Goal: Check status: Check status

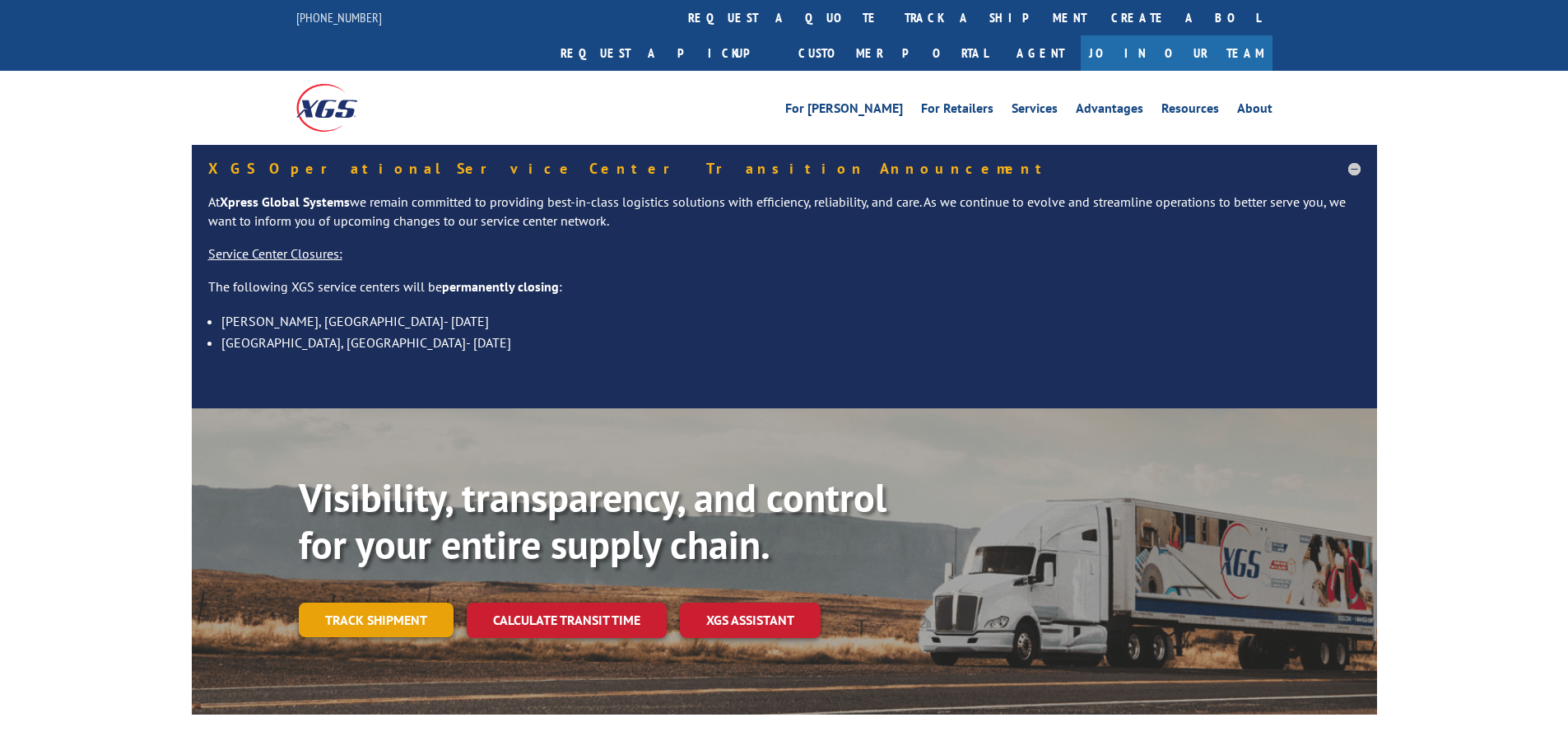
click at [335, 603] on link "Track shipment" at bounding box center [376, 620] width 155 height 35
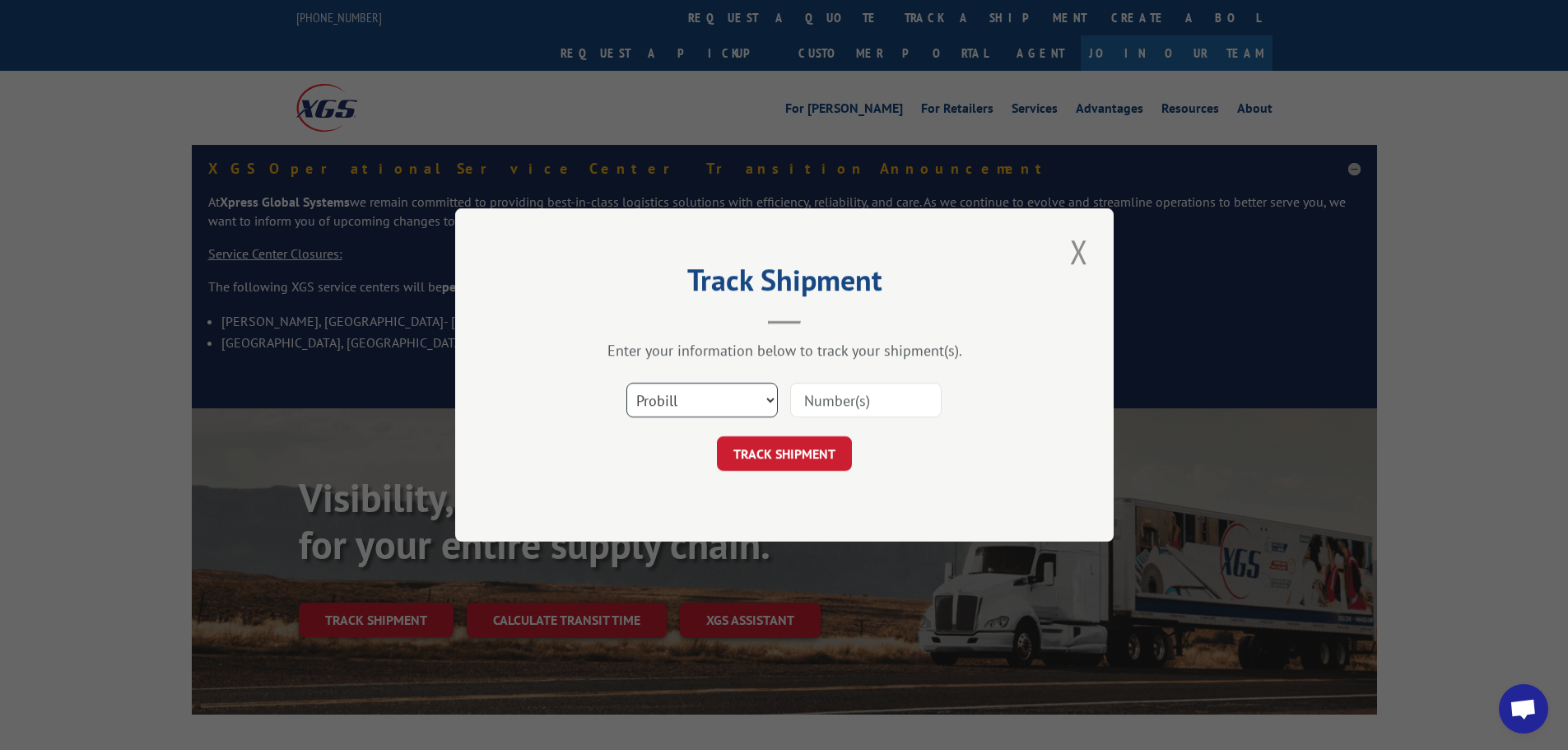
click at [717, 405] on select "Select category... Probill BOL PO" at bounding box center [702, 400] width 152 height 35
click at [627, 383] on select "Select category... Probill BOL PO" at bounding box center [702, 400] width 152 height 35
click at [728, 407] on select "Select category... Probill BOL PO" at bounding box center [702, 400] width 152 height 35
select select "bol"
click at [627, 383] on select "Select category... Probill BOL PO" at bounding box center [702, 400] width 152 height 35
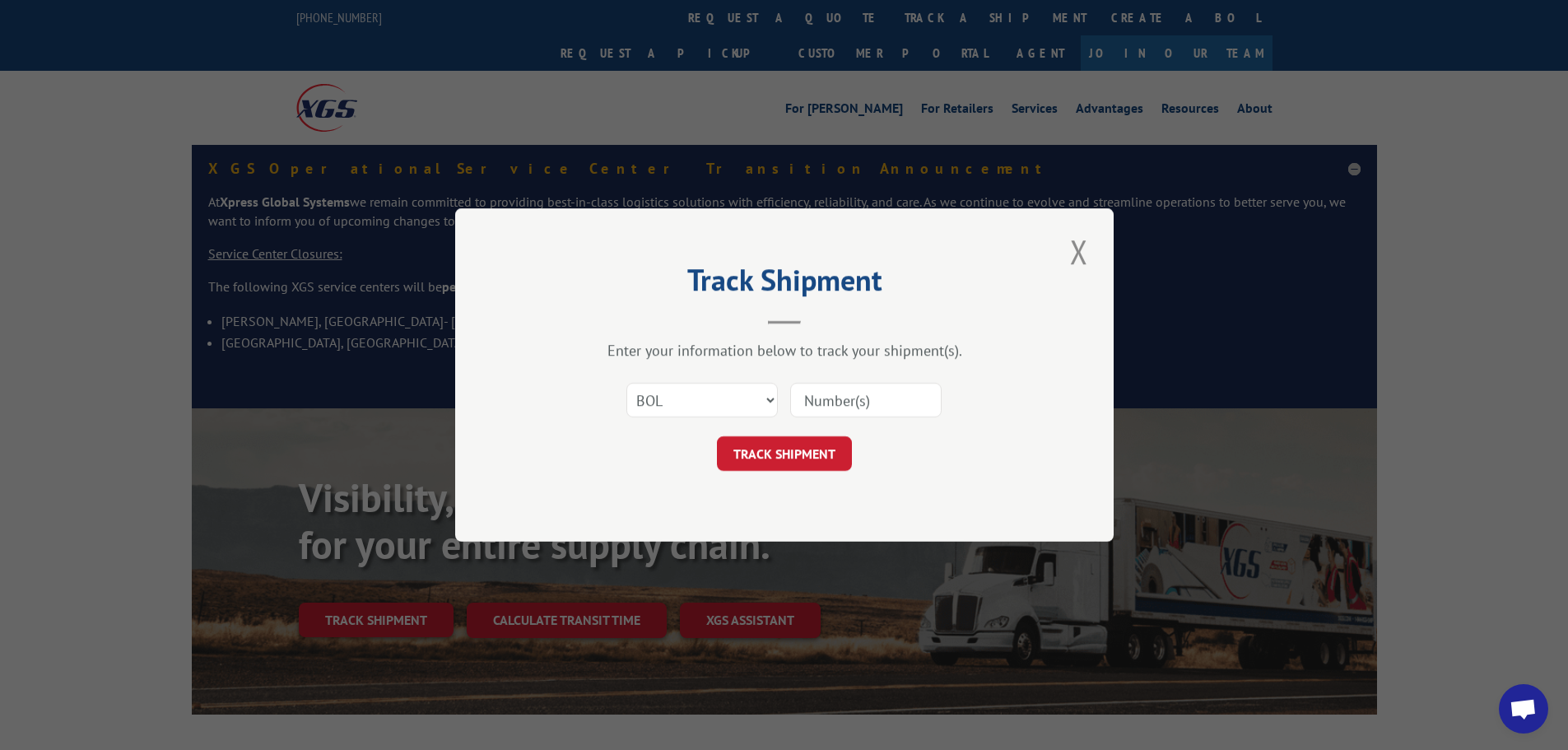
click at [855, 405] on input at bounding box center [867, 400] width 152 height 35
paste input "427685"
type input "427685"
click at [781, 462] on button "TRACK SHIPMENT" at bounding box center [785, 453] width 135 height 35
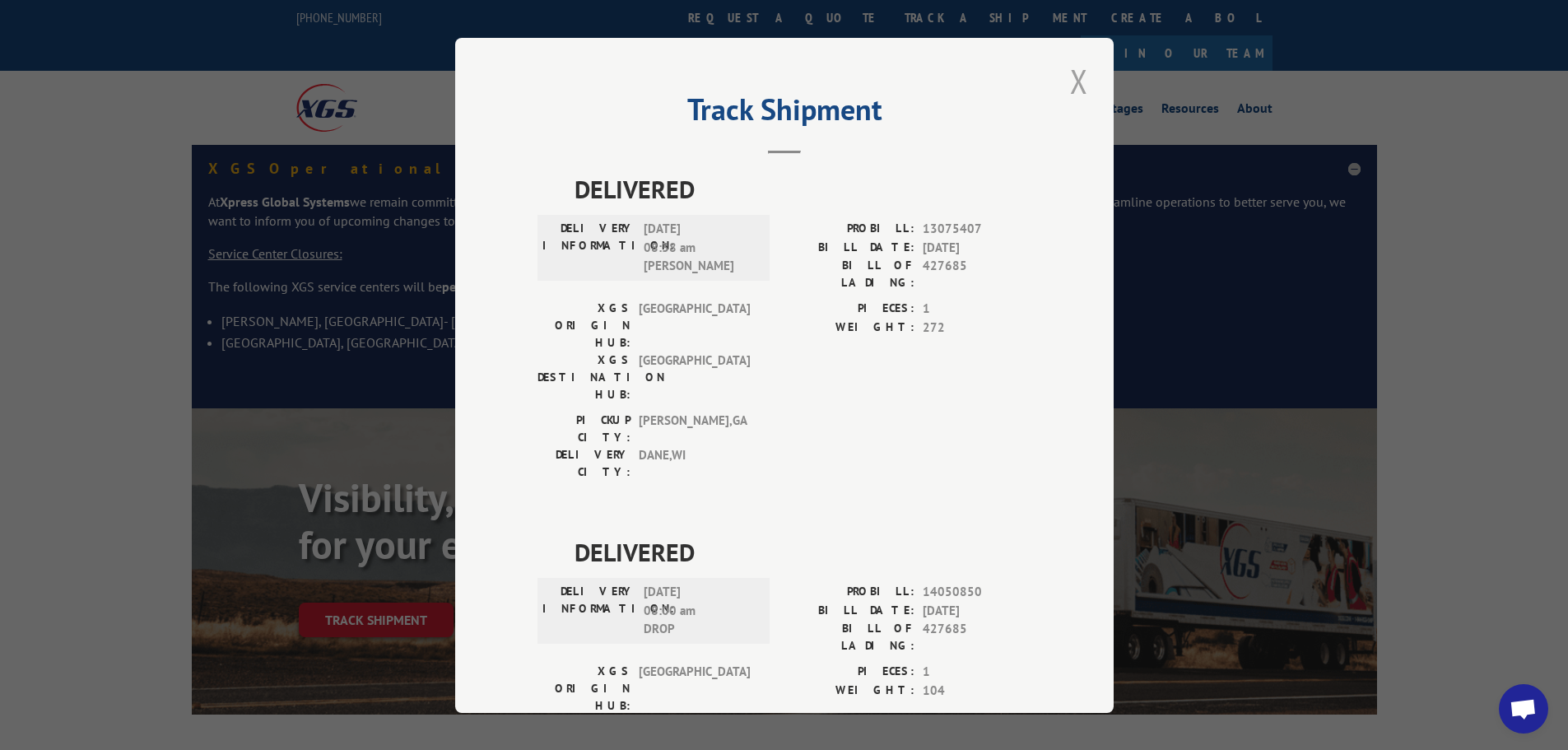
click at [1068, 97] on button "Close modal" at bounding box center [1079, 81] width 28 height 45
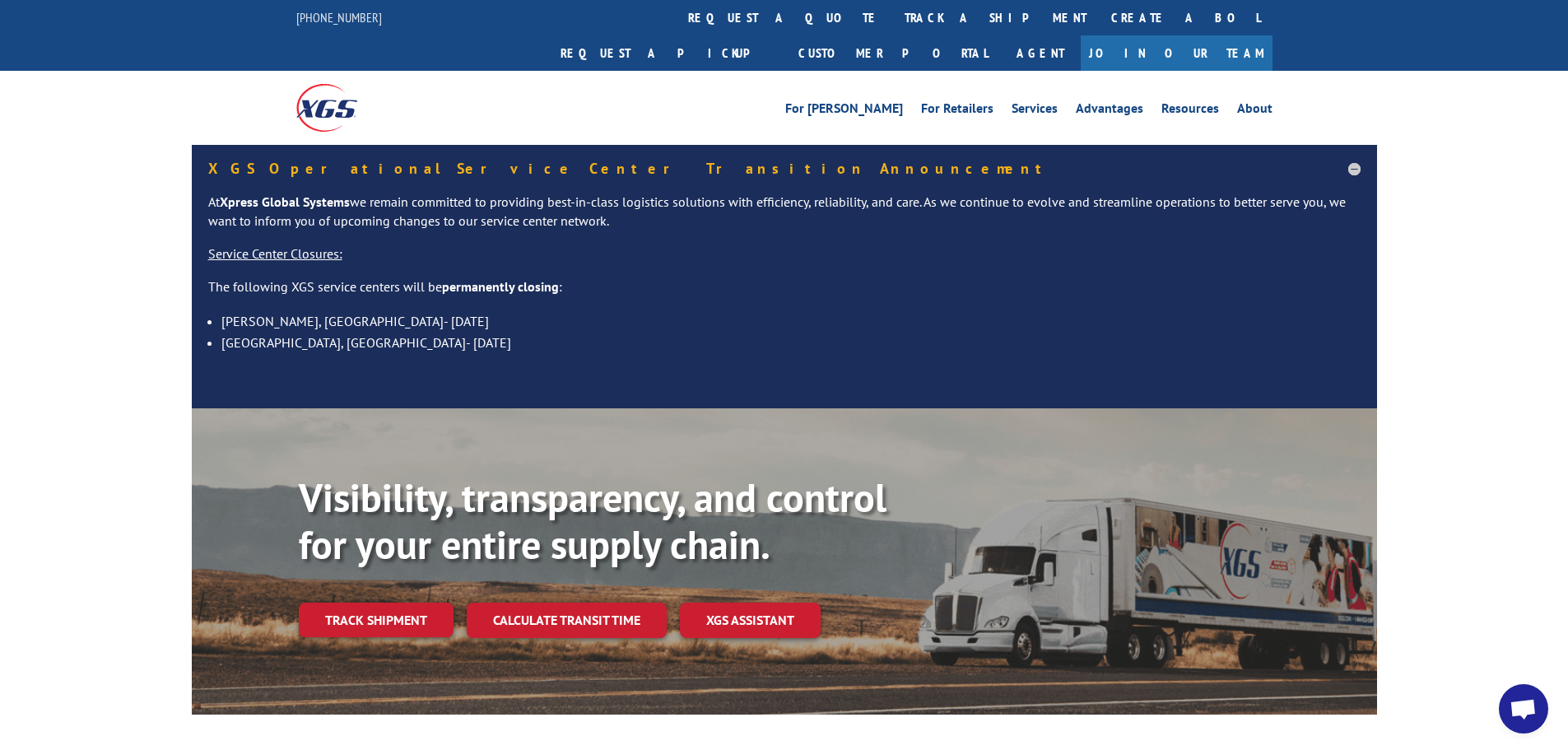
click at [382, 603] on link "Track shipment" at bounding box center [376, 620] width 155 height 35
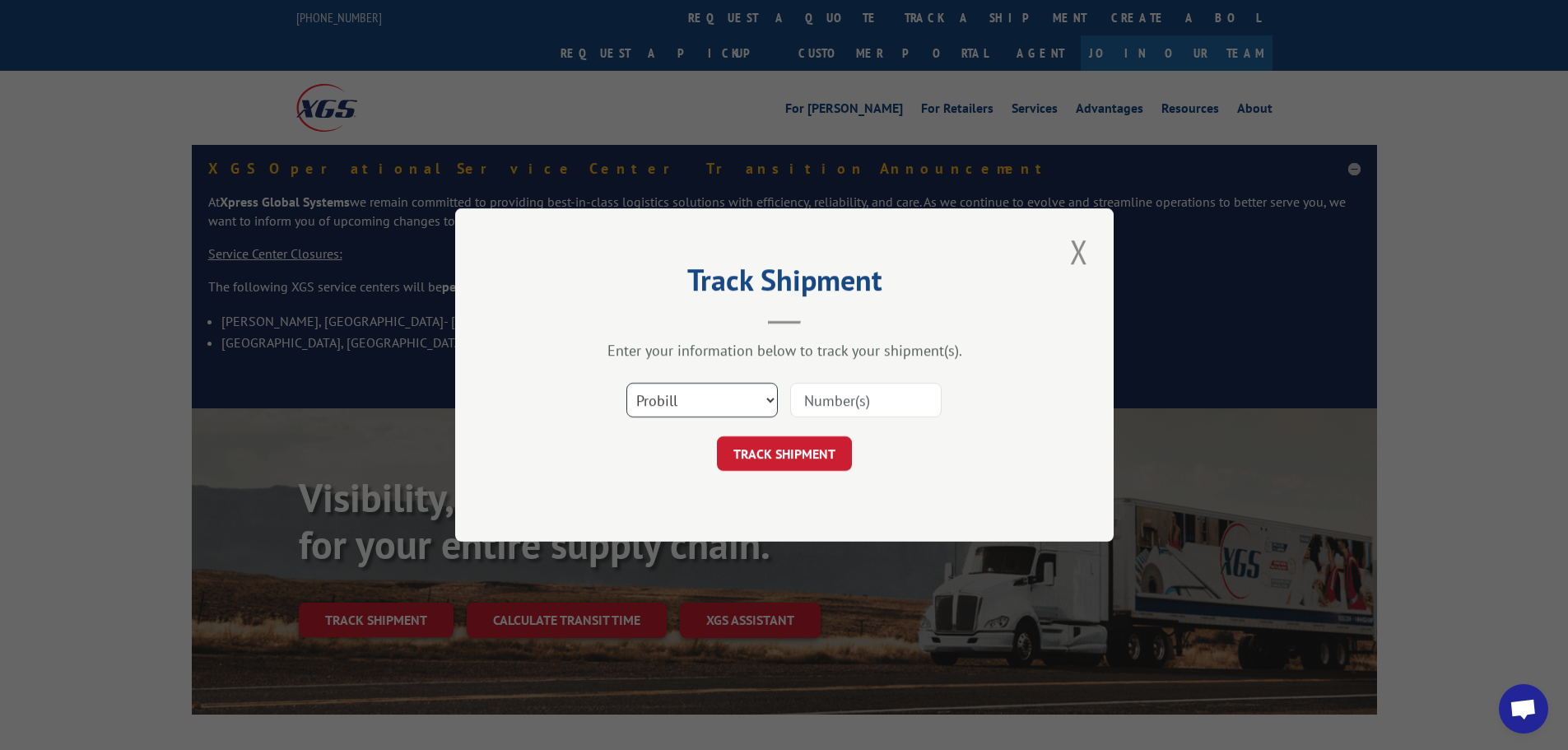
click at [739, 408] on select "Select category... Probill BOL PO" at bounding box center [702, 400] width 152 height 35
select select "bol"
click at [627, 383] on select "Select category... Probill BOL PO" at bounding box center [702, 400] width 152 height 35
click at [840, 407] on input at bounding box center [867, 400] width 152 height 35
paste input "871300"
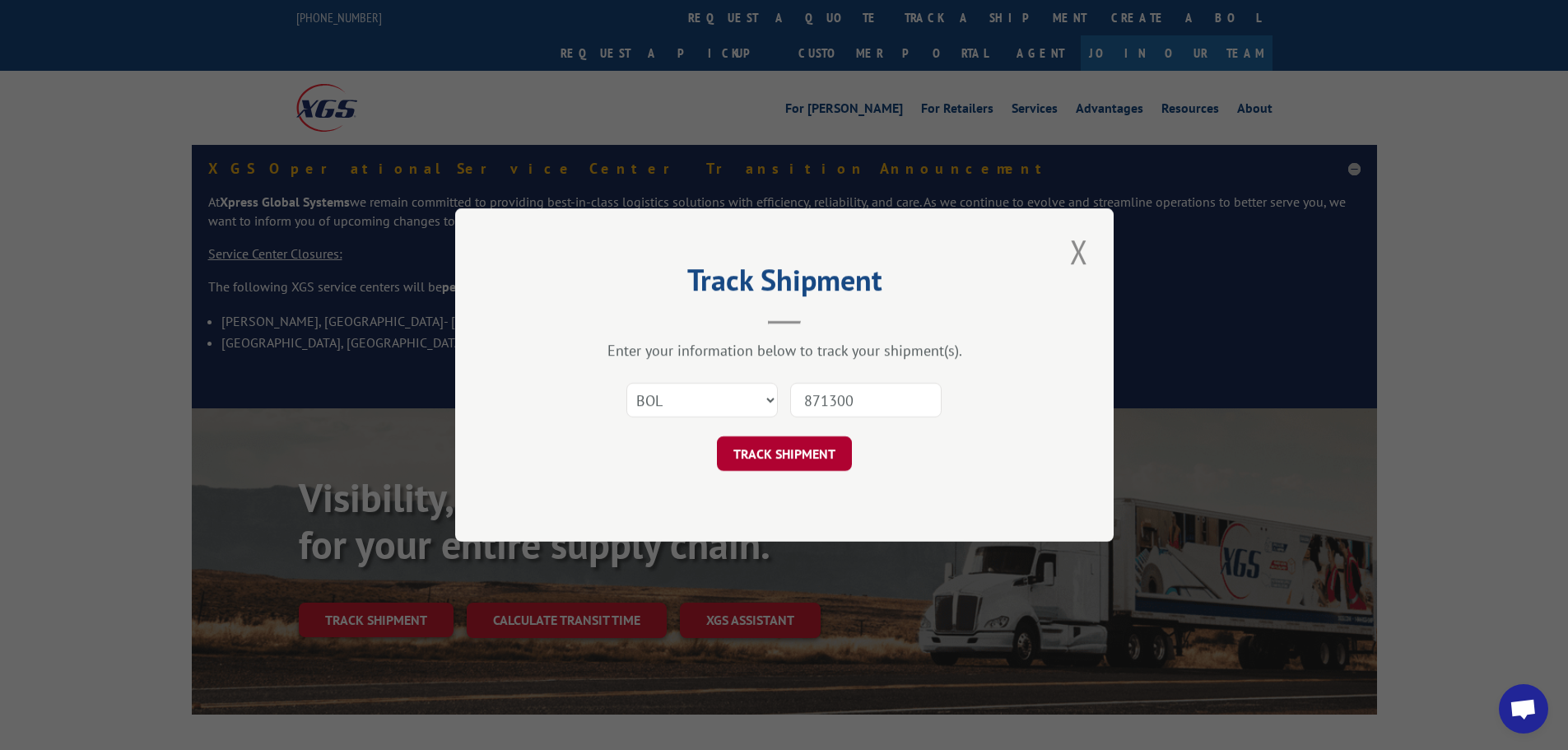
type input "871300"
click at [772, 457] on button "TRACK SHIPMENT" at bounding box center [785, 453] width 135 height 35
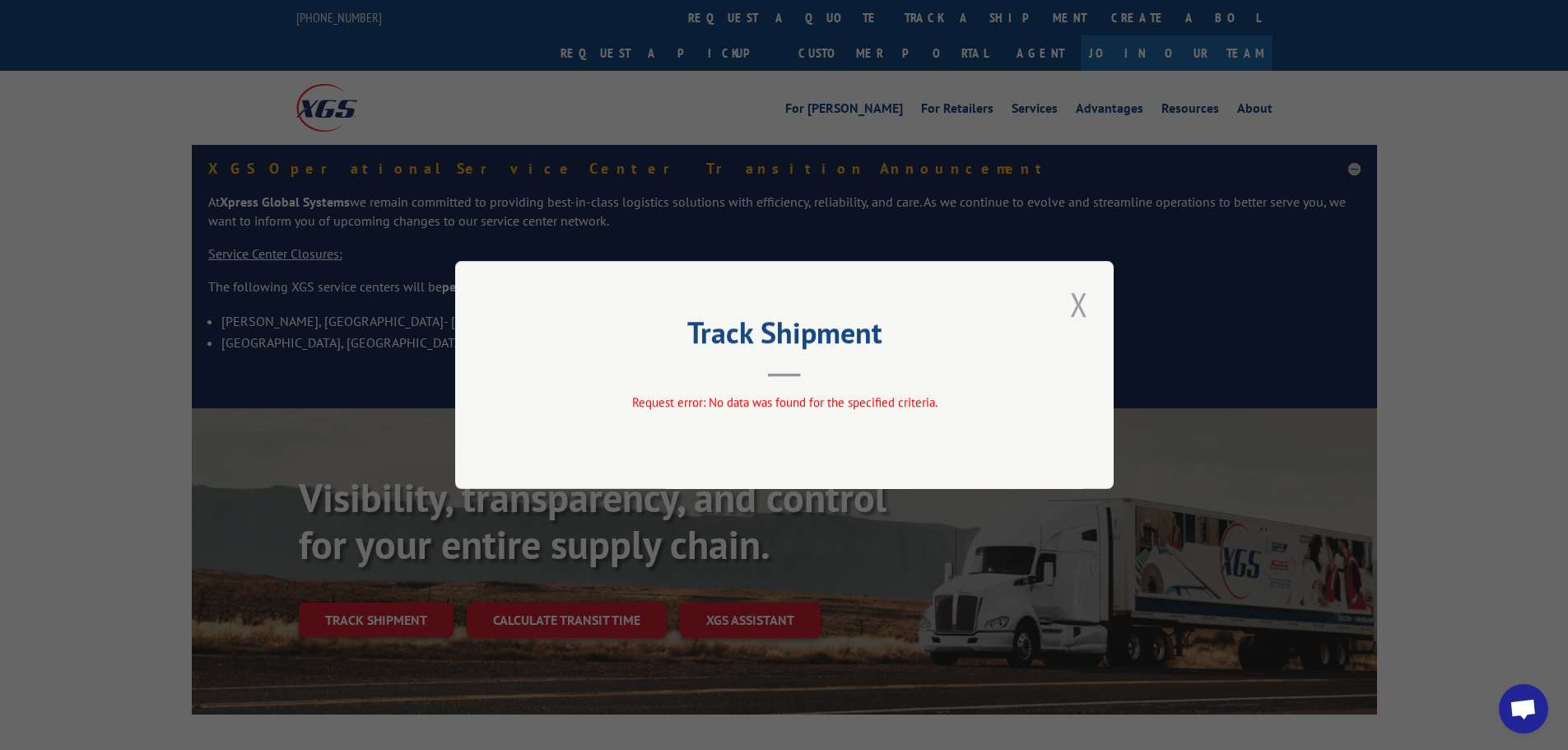
click at [1078, 306] on button "Close modal" at bounding box center [1079, 304] width 28 height 45
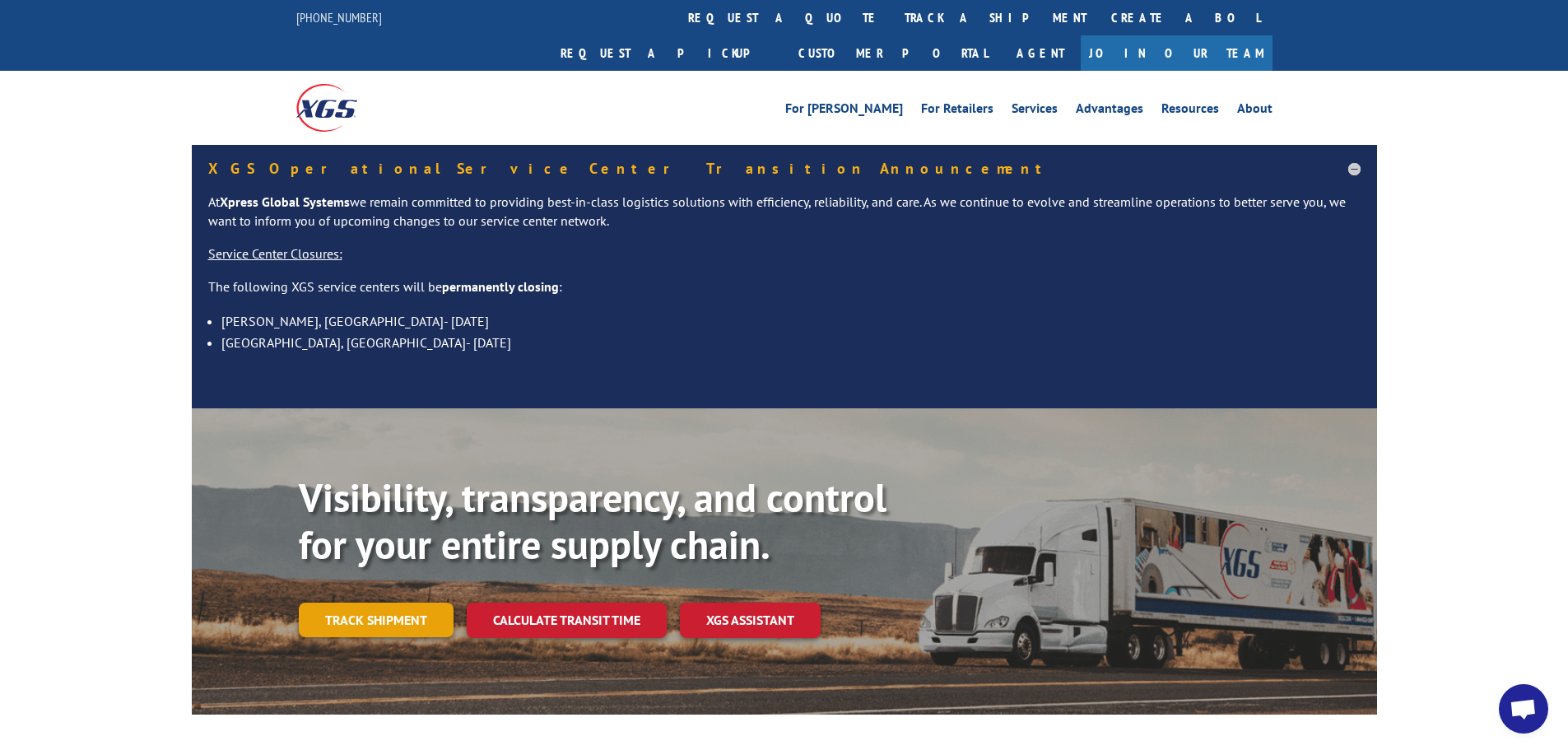
click at [389, 603] on link "Track shipment" at bounding box center [376, 620] width 155 height 35
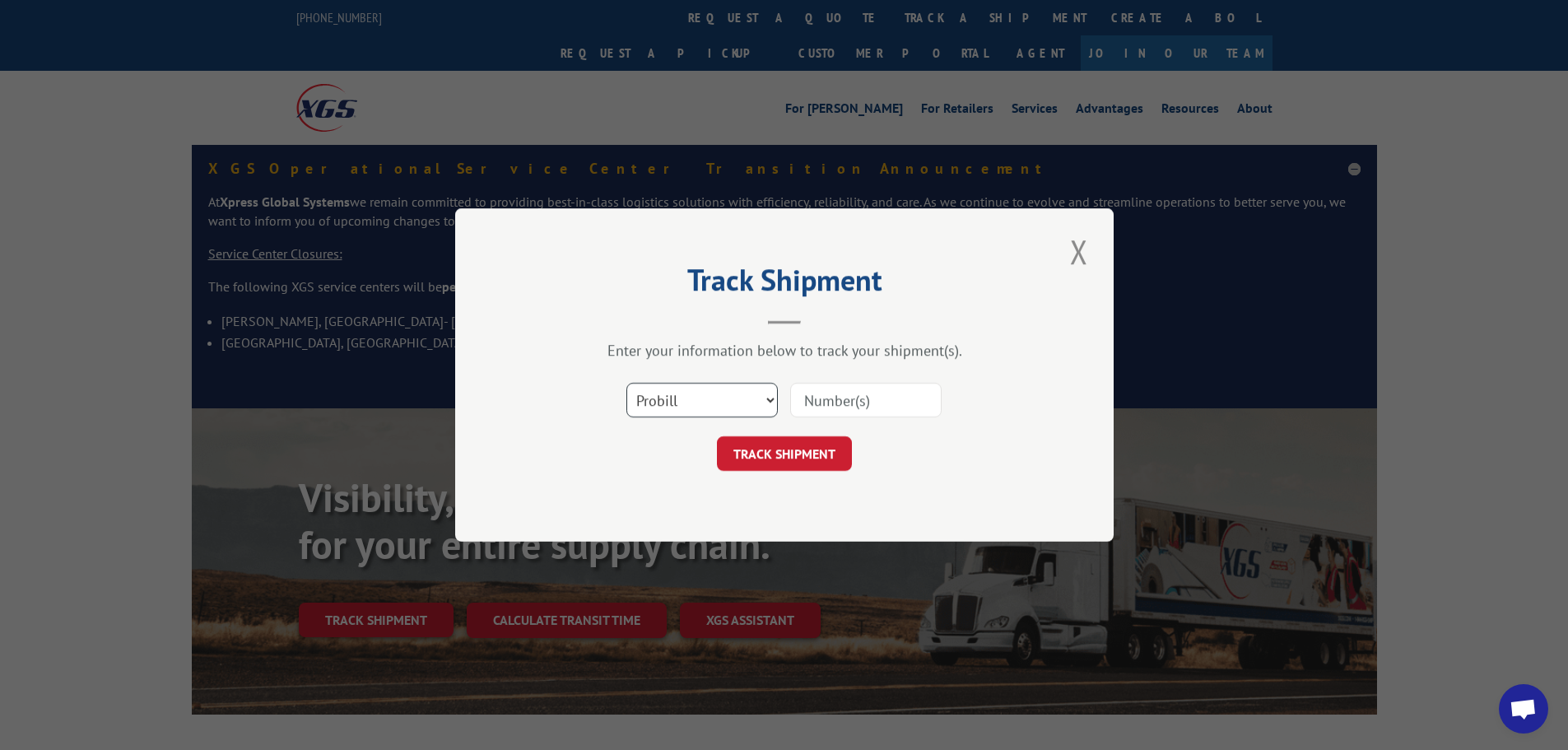
click at [707, 396] on select "Select category... Probill BOL PO" at bounding box center [702, 400] width 152 height 35
select select "bol"
click at [627, 383] on select "Select category... Probill BOL PO" at bounding box center [702, 400] width 152 height 35
click at [829, 392] on input at bounding box center [867, 400] width 152 height 35
paste input "871300"
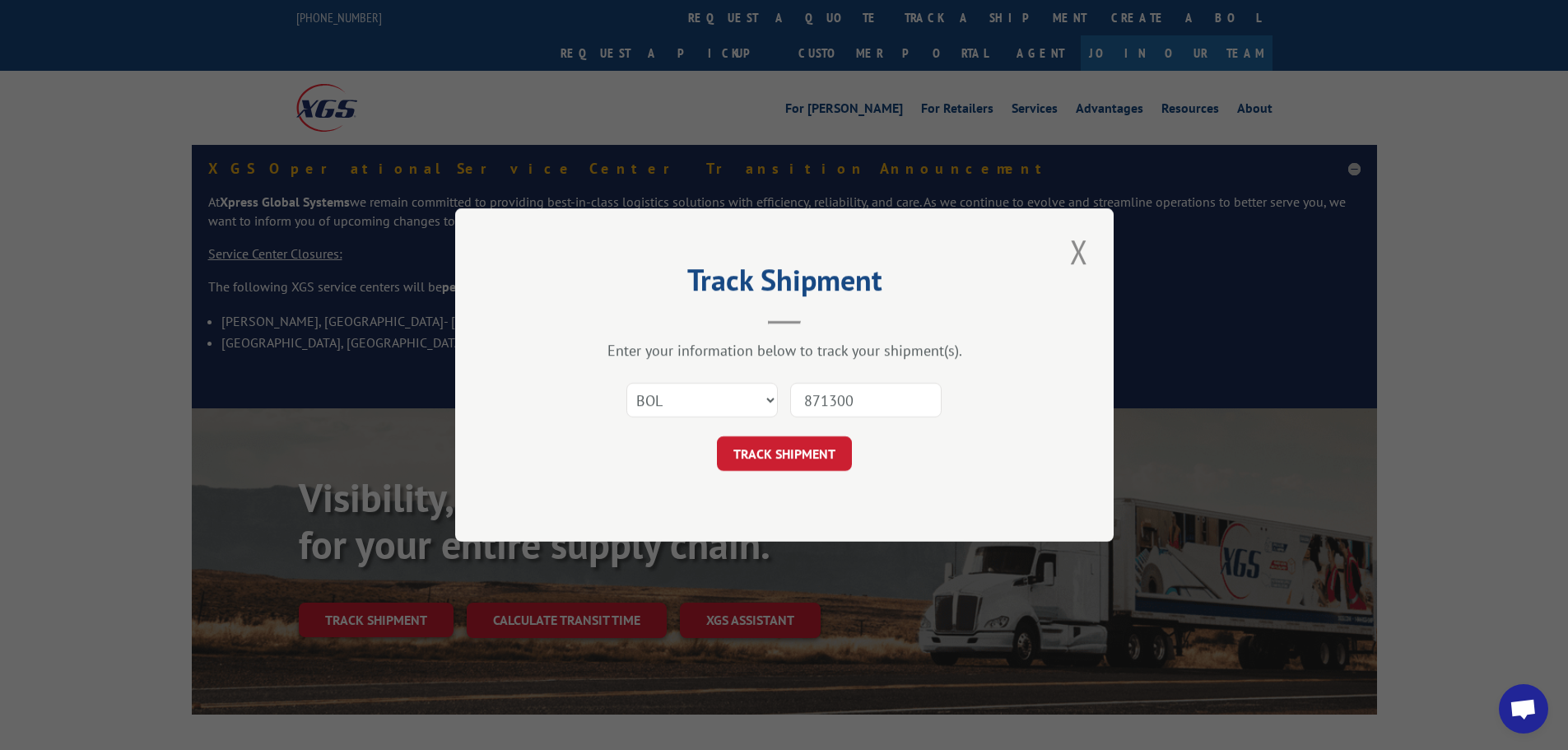
click at [807, 401] on input "871300" at bounding box center [867, 400] width 152 height 35
type input "871300"
click at [788, 445] on button "TRACK SHIPMENT" at bounding box center [785, 453] width 135 height 35
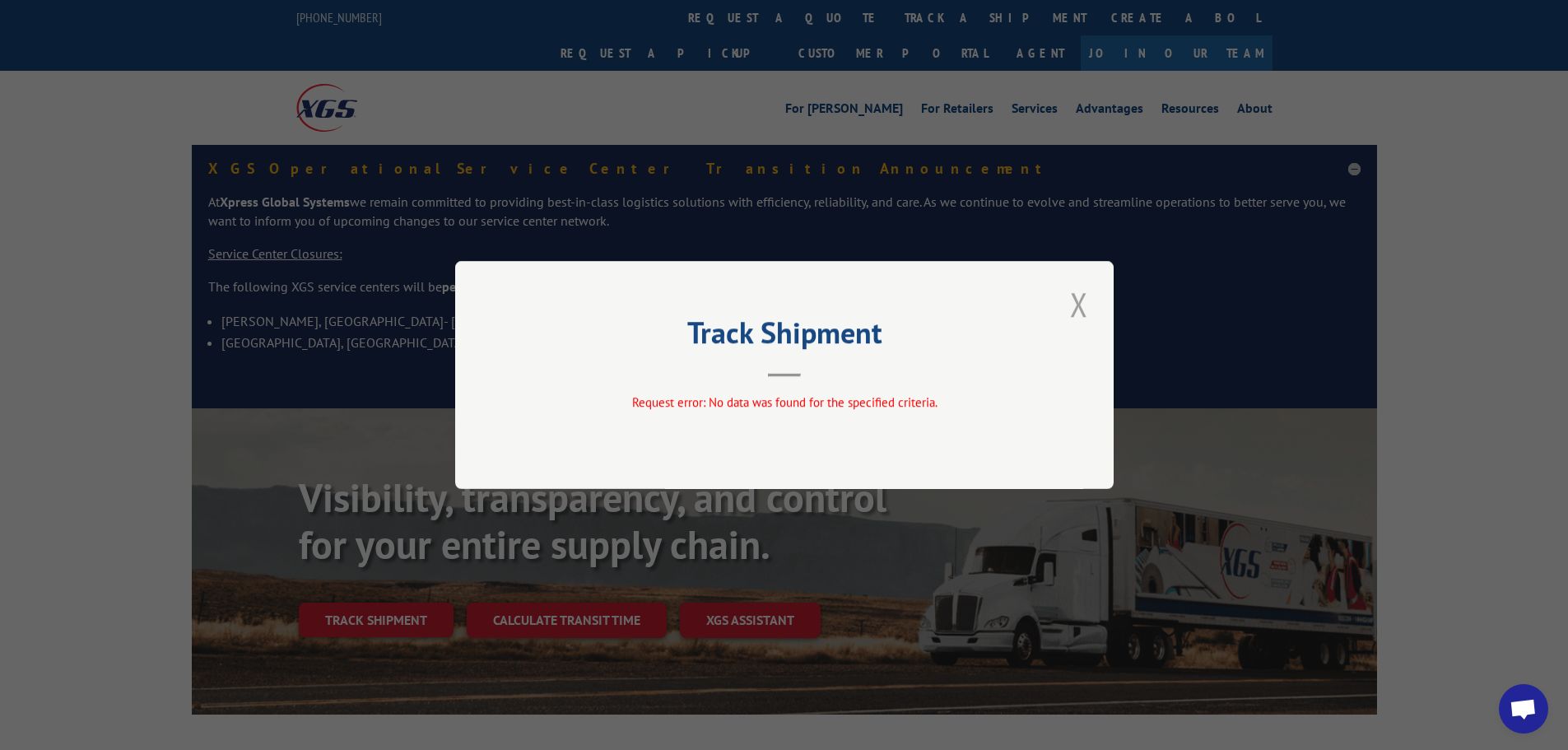
click at [1080, 300] on button "Close modal" at bounding box center [1079, 304] width 28 height 45
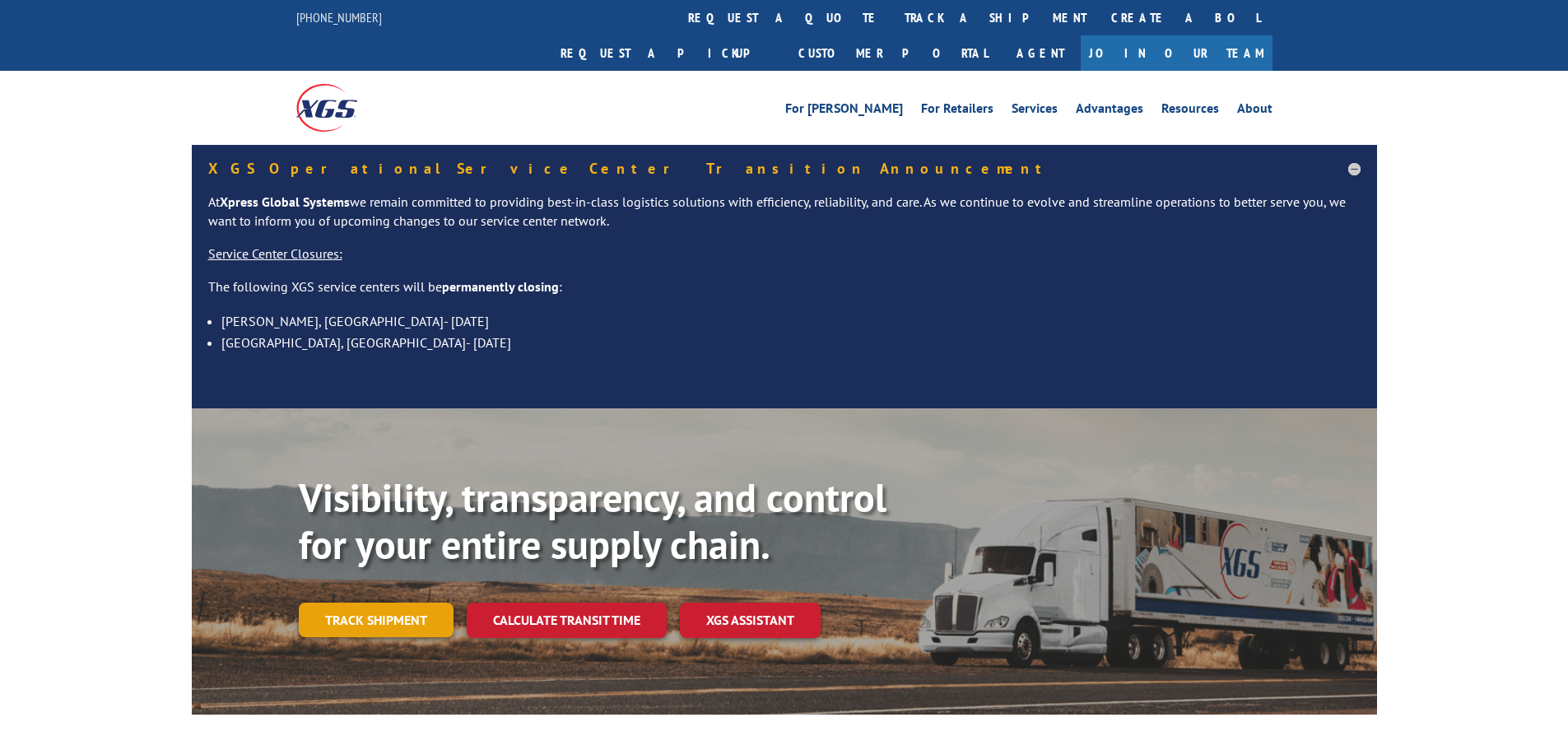
click at [365, 603] on link "Track shipment" at bounding box center [376, 620] width 155 height 35
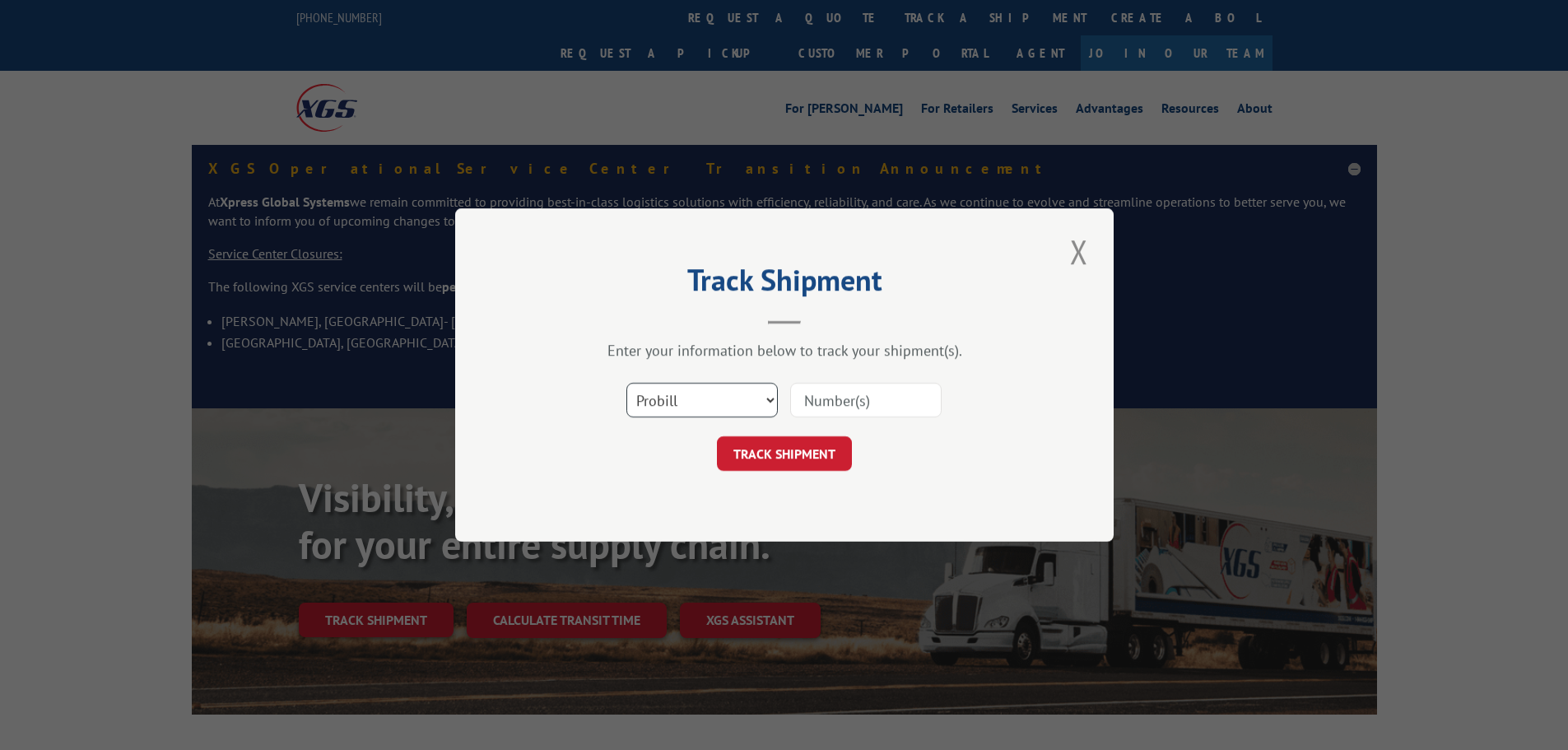
click at [666, 401] on select "Select category... Probill BOL PO" at bounding box center [702, 400] width 152 height 35
select select "bol"
click at [627, 383] on select "Select category... Probill BOL PO" at bounding box center [702, 400] width 152 height 35
click at [835, 402] on input at bounding box center [867, 400] width 152 height 35
type input "871300"
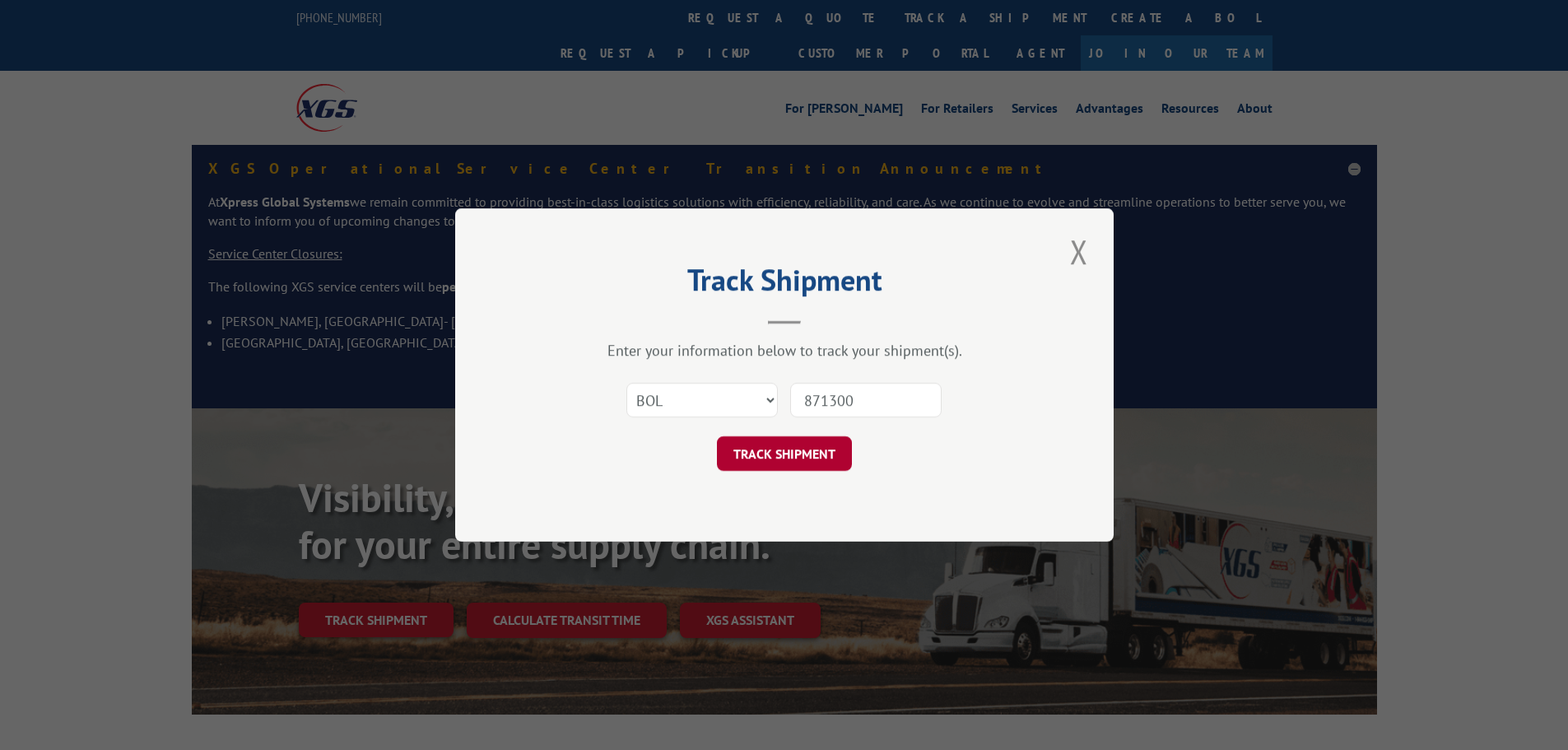
click at [771, 457] on button "TRACK SHIPMENT" at bounding box center [785, 453] width 135 height 35
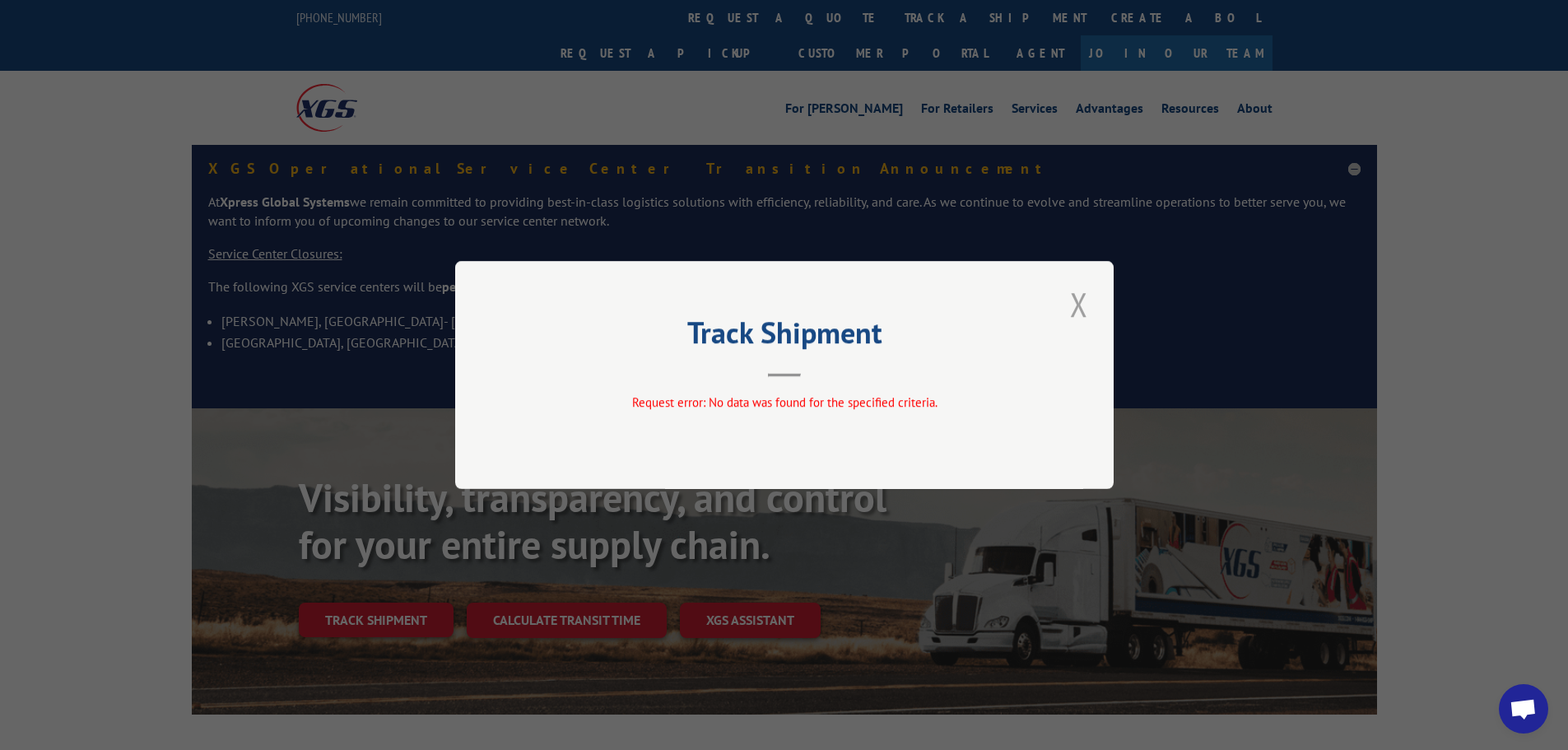
click at [1083, 306] on button "Close modal" at bounding box center [1079, 304] width 28 height 45
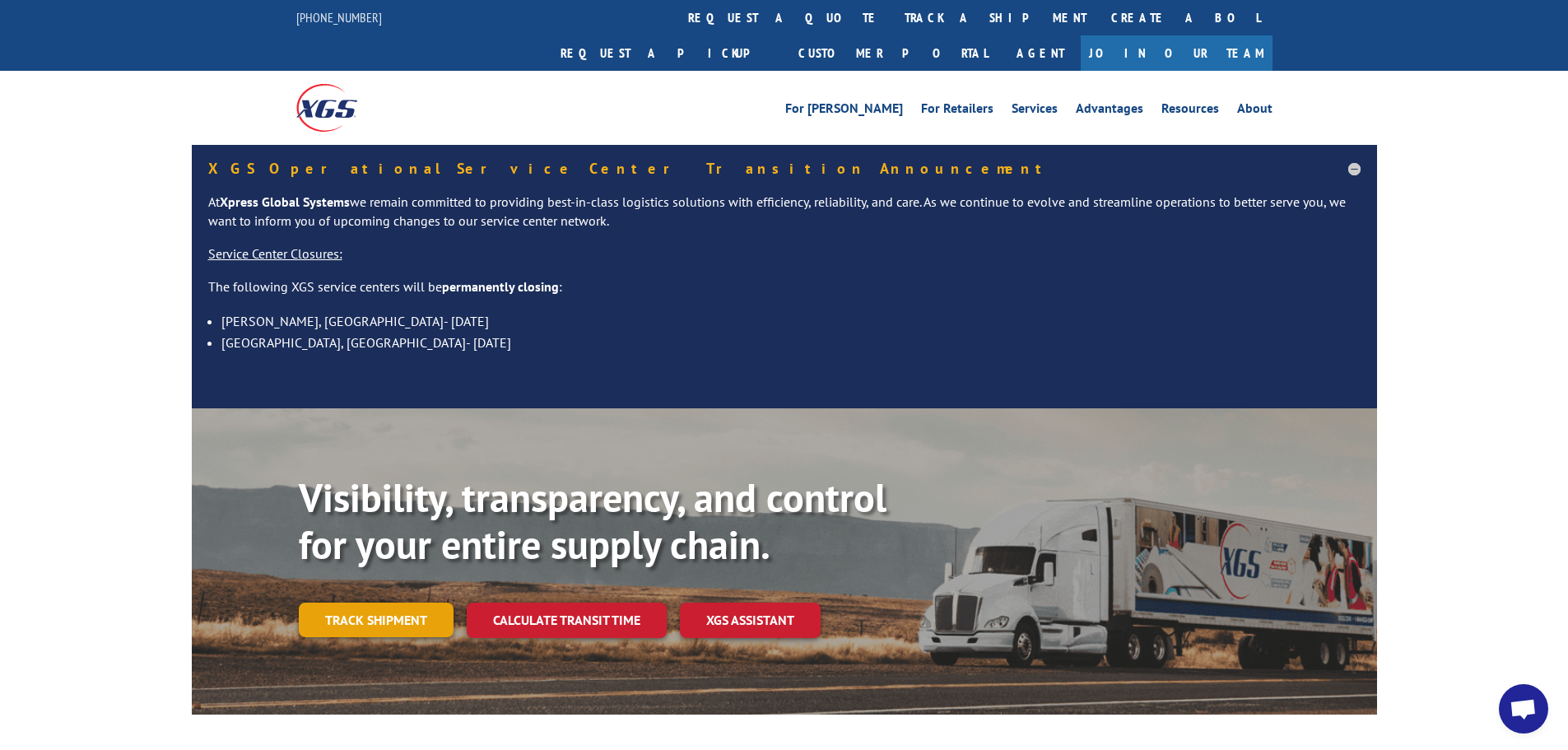
click at [363, 603] on link "Track shipment" at bounding box center [376, 620] width 155 height 35
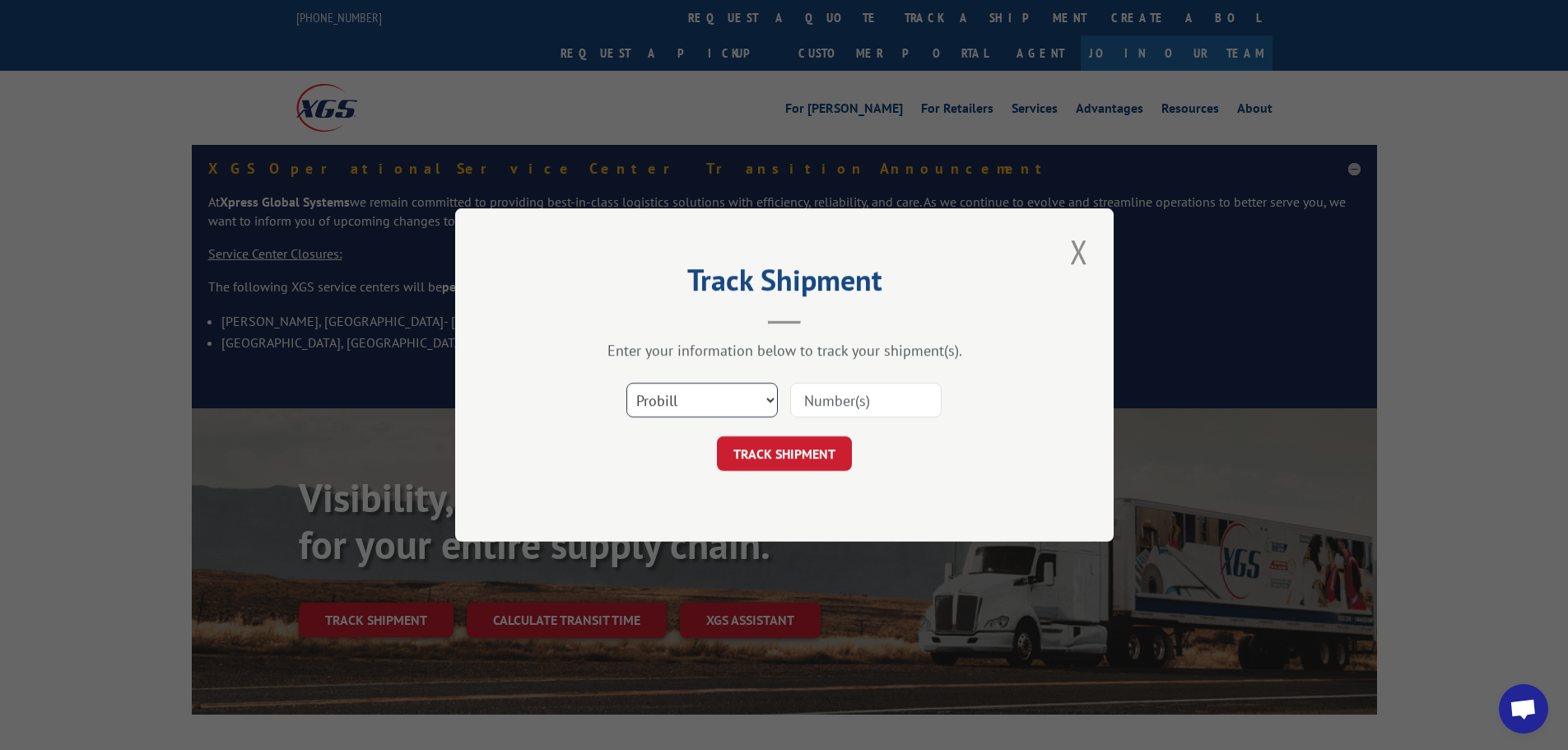
click at [749, 394] on select "Select category... Probill BOL PO" at bounding box center [702, 400] width 152 height 35
select select "bol"
click at [627, 383] on select "Select category... Probill BOL PO" at bounding box center [702, 400] width 152 height 35
click at [831, 396] on input at bounding box center [867, 400] width 152 height 35
type input "763166"
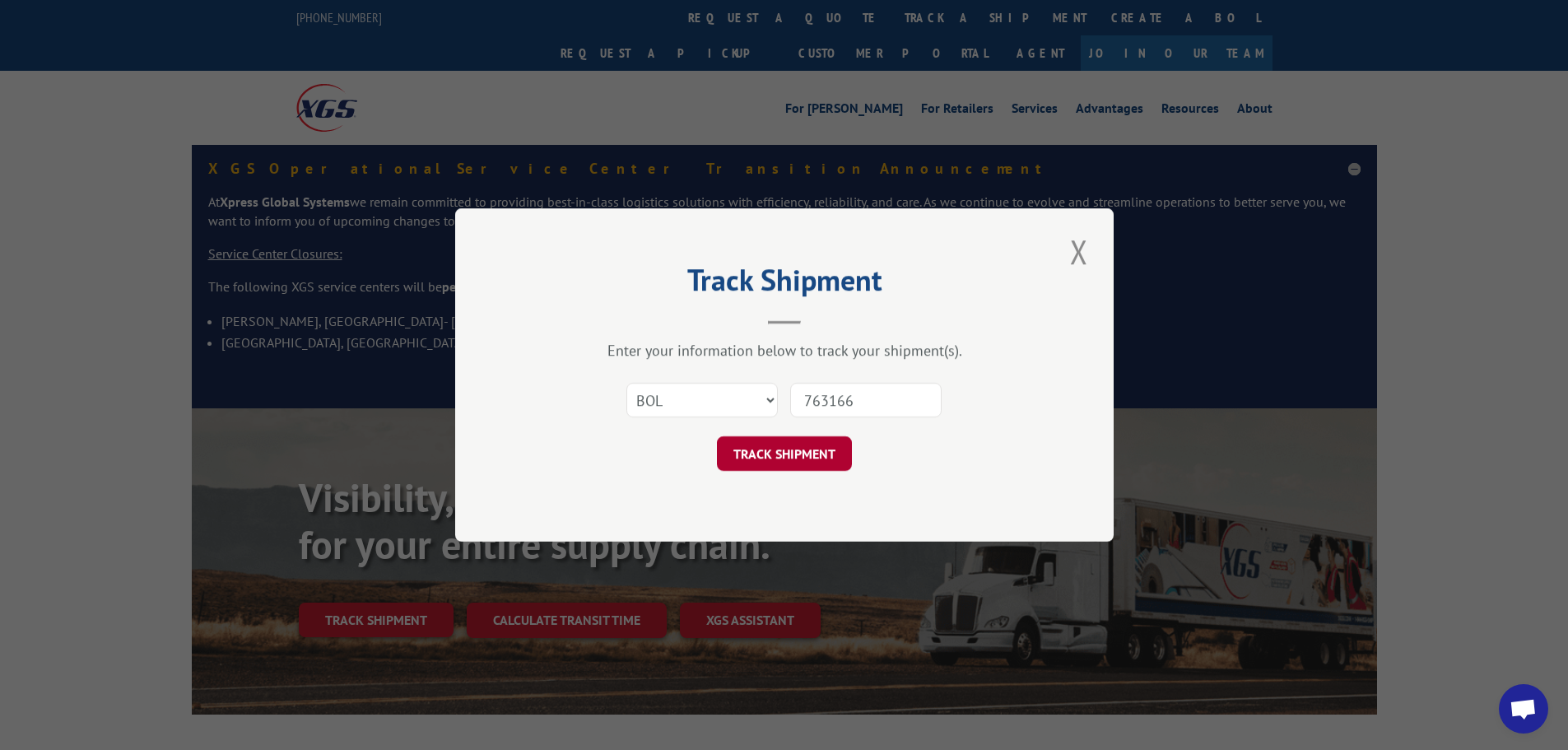
click at [771, 462] on button "TRACK SHIPMENT" at bounding box center [785, 453] width 135 height 35
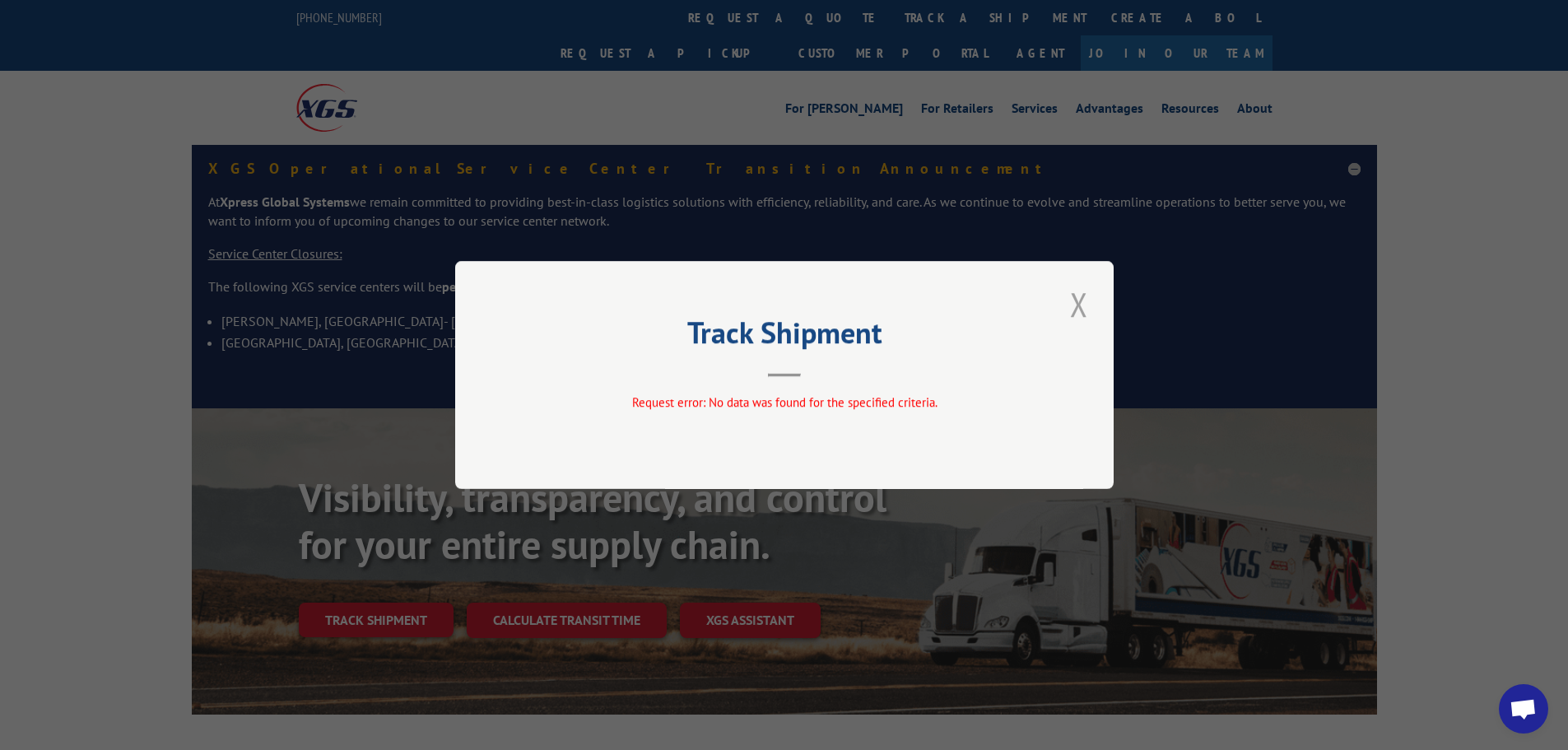
click at [1083, 299] on button "Close modal" at bounding box center [1079, 304] width 28 height 45
